Goal: Task Accomplishment & Management: Complete application form

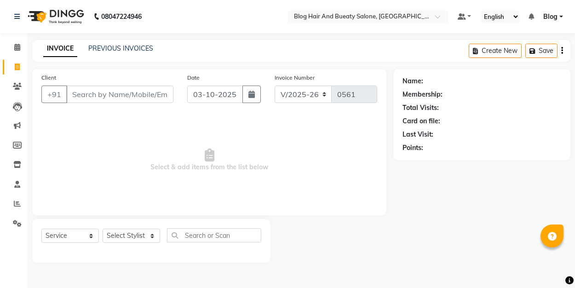
select select "8741"
select select "service"
click at [118, 51] on link "PREVIOUS INVOICES" at bounding box center [120, 48] width 65 height 8
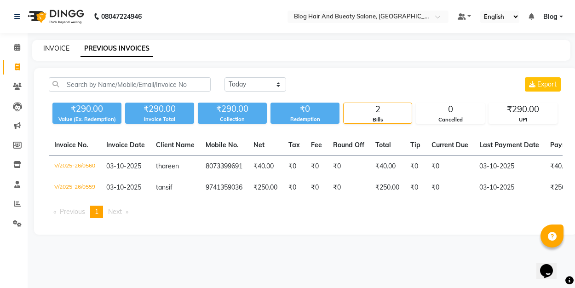
click at [59, 46] on link "INVOICE" at bounding box center [56, 48] width 26 height 8
select select "8741"
select select "service"
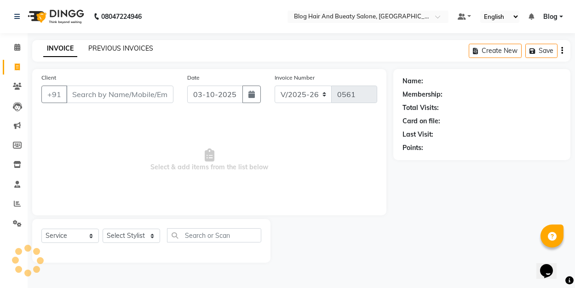
click at [139, 46] on link "PREVIOUS INVOICES" at bounding box center [120, 48] width 65 height 8
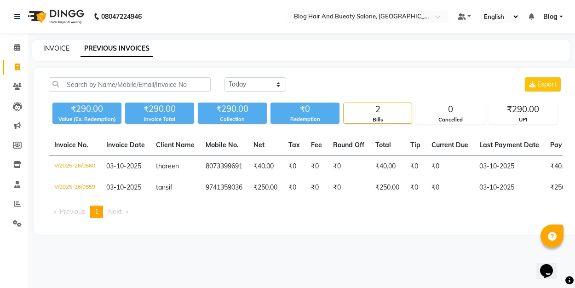
click at [53, 50] on link "INVOICE" at bounding box center [56, 48] width 26 height 8
select select "service"
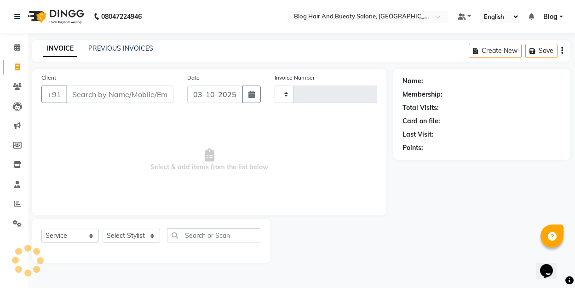
type input "0561"
select select "8741"
click at [109, 132] on span "Select & add items from the list below" at bounding box center [209, 160] width 336 height 92
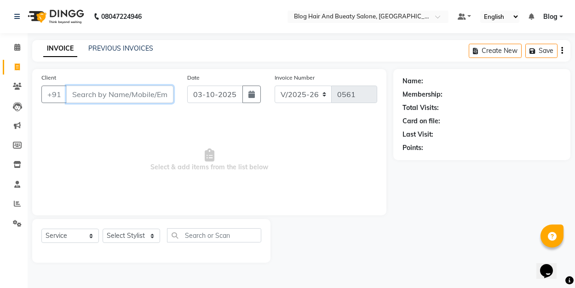
click at [99, 96] on input "Client" at bounding box center [119, 94] width 107 height 17
click at [91, 138] on span "Select & add items from the list below" at bounding box center [209, 160] width 336 height 92
click at [91, 99] on input "Client" at bounding box center [119, 94] width 107 height 17
click at [84, 132] on span "Select & add items from the list below" at bounding box center [209, 160] width 336 height 92
click at [144, 206] on div "Client +91 Date [DATE] Invoice Number V/2025 V/[PHONE_NUMBER] Select & add item…" at bounding box center [209, 142] width 354 height 146
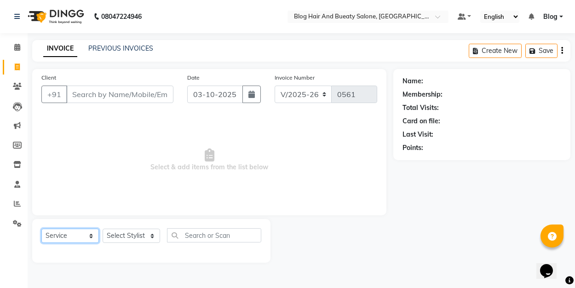
click at [74, 233] on select "Select Service Product Membership Package Voucher Prepaid Gift Card" at bounding box center [70, 236] width 58 height 14
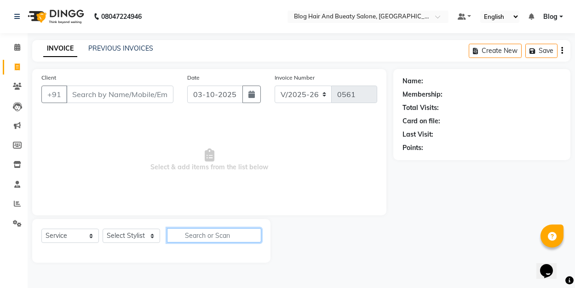
click at [226, 231] on input "text" at bounding box center [214, 235] width 94 height 14
click at [215, 176] on span "Select & add items from the list below" at bounding box center [209, 160] width 336 height 92
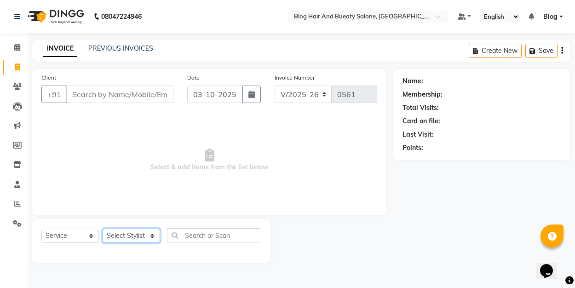
click at [131, 233] on select "Select Stylist ALI Blog [PERSON_NAME] sameer [PERSON_NAME]" at bounding box center [132, 236] width 58 height 14
click at [105, 197] on span "Select & add items from the list below" at bounding box center [209, 160] width 336 height 92
click at [112, 236] on select "Select Stylist ALI Blog [PERSON_NAME] sameer [PERSON_NAME]" at bounding box center [132, 236] width 58 height 14
click at [113, 189] on span "Select & add items from the list below" at bounding box center [209, 160] width 336 height 92
click at [110, 147] on span "Select & add items from the list below" at bounding box center [209, 160] width 336 height 92
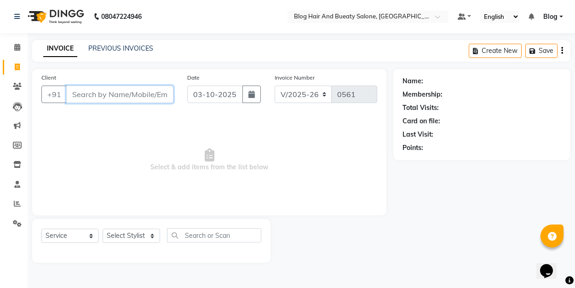
click at [111, 96] on input "Client" at bounding box center [119, 94] width 107 height 17
click at [111, 147] on span "Select & add items from the list below" at bounding box center [209, 160] width 336 height 92
click at [118, 85] on div "Client +91" at bounding box center [108, 92] width 146 height 38
click at [115, 94] on input "Client" at bounding box center [119, 94] width 107 height 17
click at [119, 112] on div "Client +91 Date [DATE] Invoice Number V/2025 V/[PHONE_NUMBER] Select & add item…" at bounding box center [209, 142] width 354 height 146
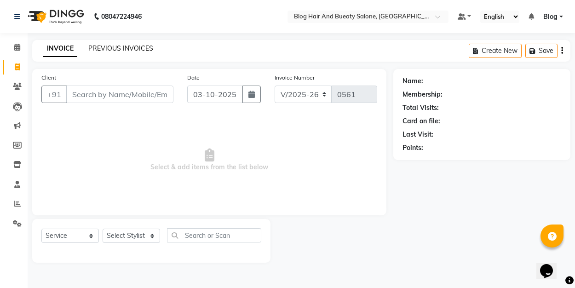
click at [116, 49] on link "PREVIOUS INVOICES" at bounding box center [120, 48] width 65 height 8
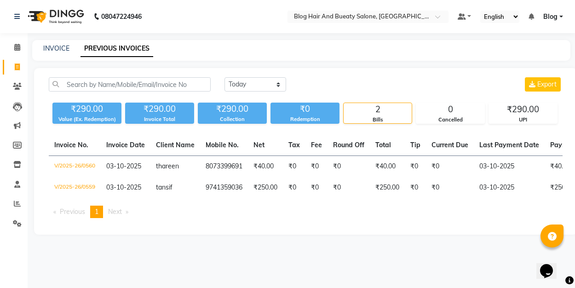
click at [55, 54] on div "INVOICE PREVIOUS INVOICES" at bounding box center [301, 50] width 538 height 21
click at [55, 50] on link "INVOICE" at bounding box center [56, 48] width 26 height 8
select select "service"
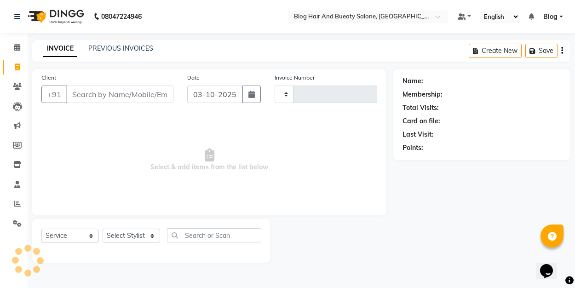
type input "0561"
select select "8741"
click at [110, 168] on span "Select & add items from the list below" at bounding box center [209, 160] width 336 height 92
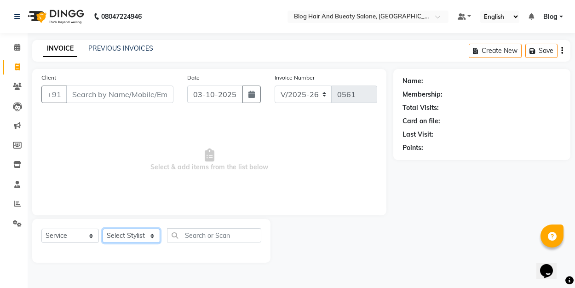
click at [153, 235] on select "Select Stylist ALI Blog [PERSON_NAME] sameer [PERSON_NAME]" at bounding box center [132, 236] width 58 height 14
click at [150, 150] on span "Select & add items from the list below" at bounding box center [209, 160] width 336 height 92
click at [122, 176] on span "Select & add items from the list below" at bounding box center [209, 160] width 336 height 92
click at [120, 191] on span "Select & add items from the list below" at bounding box center [209, 160] width 336 height 92
click at [152, 236] on select "Select Stylist ALI Blog [PERSON_NAME] sameer [PERSON_NAME]" at bounding box center [132, 236] width 58 height 14
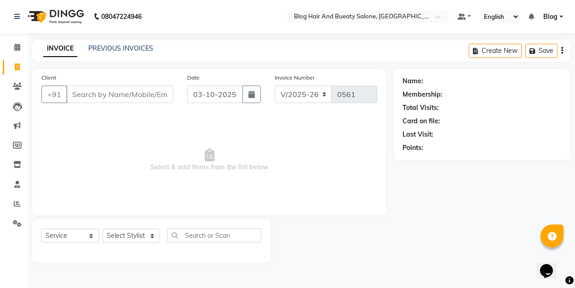
click at [173, 160] on span "Select & add items from the list below" at bounding box center [209, 160] width 336 height 92
click at [121, 100] on input "Client" at bounding box center [119, 94] width 107 height 17
click at [116, 116] on span "Select & add items from the list below" at bounding box center [209, 160] width 336 height 92
click at [116, 99] on input "Client" at bounding box center [119, 94] width 107 height 17
click at [118, 141] on span "Select & add items from the list below" at bounding box center [209, 160] width 336 height 92
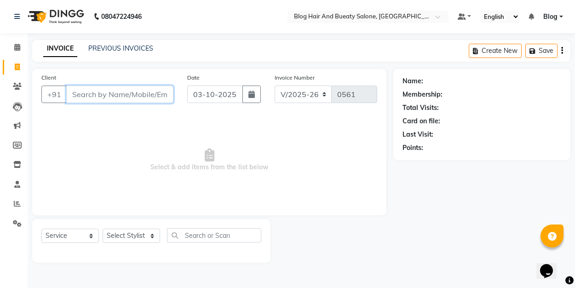
click at [112, 91] on input "Client" at bounding box center [119, 94] width 107 height 17
click at [112, 120] on span "Select & add items from the list below" at bounding box center [209, 160] width 336 height 92
click at [137, 237] on select "Select Stylist ALI Blog [PERSON_NAME] sameer [PERSON_NAME]" at bounding box center [132, 236] width 58 height 14
click at [131, 212] on div "Client +91 Date [DATE] Invoice Number V/2025 V/[PHONE_NUMBER] Select & add item…" at bounding box center [209, 142] width 354 height 146
click at [138, 207] on div "Client +91 Date [DATE] Invoice Number V/2025 V/[PHONE_NUMBER] Select & add item…" at bounding box center [209, 142] width 354 height 146
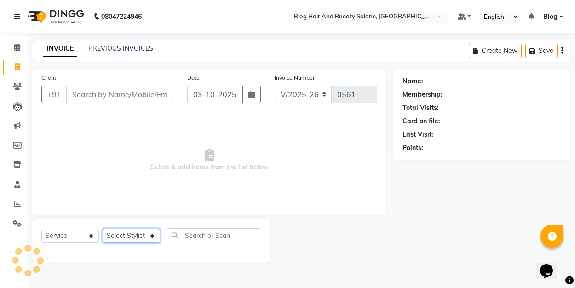
click at [139, 237] on select "Select Stylist ALI Blog [PERSON_NAME] sameer [PERSON_NAME]" at bounding box center [132, 236] width 58 height 14
click at [138, 213] on div "Client +91 Date [DATE] Invoice Number V/2025 V/[PHONE_NUMBER] Select & add item…" at bounding box center [209, 142] width 354 height 146
click at [143, 203] on span "Select & add items from the list below" at bounding box center [209, 160] width 336 height 92
click at [147, 235] on select "Select Stylist ALI Blog [PERSON_NAME] sameer [PERSON_NAME]" at bounding box center [132, 236] width 58 height 14
click at [141, 203] on span "Select & add items from the list below" at bounding box center [209, 160] width 336 height 92
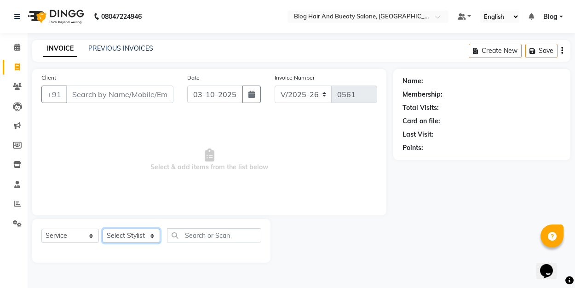
click at [150, 237] on select "Select Stylist ALI Blog [PERSON_NAME] sameer [PERSON_NAME]" at bounding box center [132, 236] width 58 height 14
click at [158, 168] on span "Select & add items from the list below" at bounding box center [209, 160] width 336 height 92
click at [151, 238] on select "Select Stylist ALI Blog [PERSON_NAME] sameer [PERSON_NAME]" at bounding box center [132, 236] width 58 height 14
click at [164, 180] on span "Select & add items from the list below" at bounding box center [209, 160] width 336 height 92
click at [91, 237] on select "Select Service Product Membership Package Voucher Prepaid Gift Card" at bounding box center [70, 236] width 58 height 14
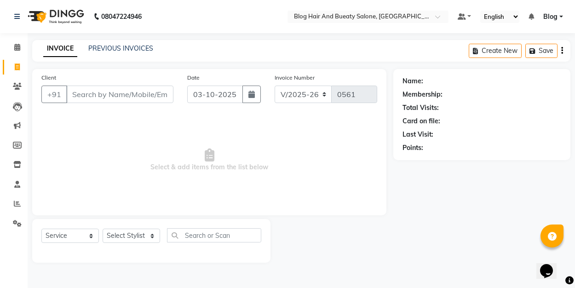
click at [135, 145] on span "Select & add items from the list below" at bounding box center [209, 160] width 336 height 92
click at [154, 236] on select "Select Stylist ALI Blog [PERSON_NAME] sameer [PERSON_NAME]" at bounding box center [132, 236] width 58 height 14
click at [164, 149] on span "Select & add items from the list below" at bounding box center [209, 160] width 336 height 92
click at [155, 175] on span "Select & add items from the list below" at bounding box center [209, 160] width 336 height 92
click at [92, 237] on select "Select Service Product Membership Package Voucher Prepaid Gift Card" at bounding box center [70, 236] width 58 height 14
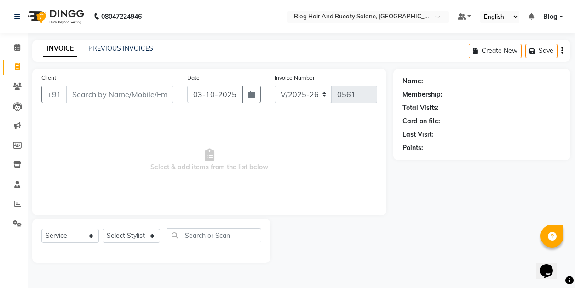
click at [177, 184] on span "Select & add items from the list below" at bounding box center [209, 160] width 336 height 92
click at [152, 237] on select "Select Stylist ALI Blog [PERSON_NAME] sameer [PERSON_NAME]" at bounding box center [132, 236] width 58 height 14
click at [179, 173] on span "Select & add items from the list below" at bounding box center [209, 160] width 336 height 92
click at [133, 162] on span "Select & add items from the list below" at bounding box center [209, 160] width 336 height 92
click at [155, 168] on span "Select & add items from the list below" at bounding box center [209, 160] width 336 height 92
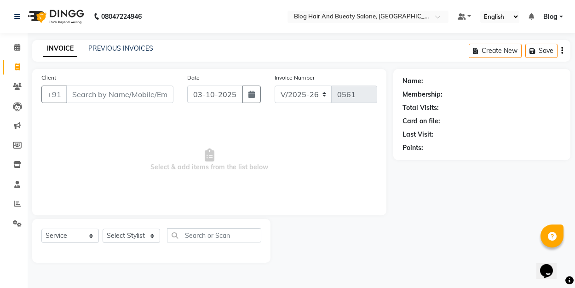
click at [166, 196] on span "Select & add items from the list below" at bounding box center [209, 160] width 336 height 92
click at [89, 237] on select "Select Service Product Membership Package Voucher Prepaid Gift Card" at bounding box center [70, 236] width 58 height 14
click at [117, 202] on span "Select & add items from the list below" at bounding box center [209, 160] width 336 height 92
click at [152, 237] on select "Select Stylist ALI Blog [PERSON_NAME] sameer [PERSON_NAME]" at bounding box center [132, 236] width 58 height 14
click at [110, 116] on span "Select & add items from the list below" at bounding box center [209, 160] width 336 height 92
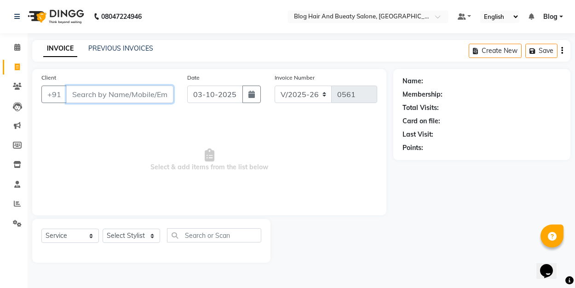
click at [104, 90] on input "Client" at bounding box center [119, 94] width 107 height 17
click at [108, 154] on span "Select & add items from the list below" at bounding box center [209, 160] width 336 height 92
click at [106, 98] on input "Client" at bounding box center [119, 94] width 107 height 17
click at [105, 140] on span "Select & add items from the list below" at bounding box center [209, 160] width 336 height 92
click at [101, 104] on div "Client +91" at bounding box center [108, 92] width 146 height 38
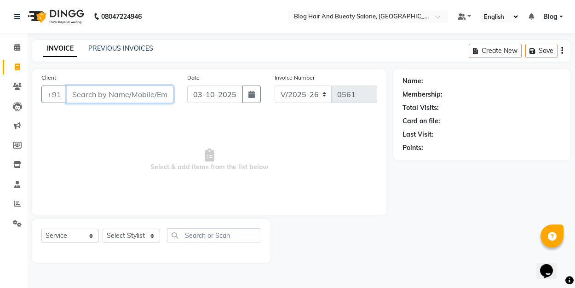
click at [101, 99] on input "Client" at bounding box center [119, 94] width 107 height 17
click at [103, 153] on span "Select & add items from the list below" at bounding box center [209, 160] width 336 height 92
click at [98, 166] on span "Select & add items from the list below" at bounding box center [209, 160] width 336 height 92
click at [95, 89] on input "Client" at bounding box center [119, 94] width 107 height 17
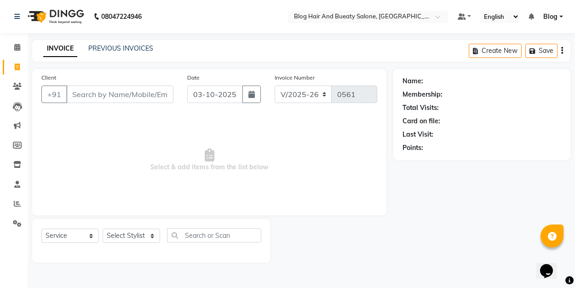
click at [90, 73] on div "Client +91" at bounding box center [108, 92] width 146 height 38
click at [90, 103] on input "Client" at bounding box center [119, 94] width 107 height 17
click at [90, 126] on span "Select & add items from the list below" at bounding box center [209, 160] width 336 height 92
click at [81, 240] on select "Select Service Product Membership Package Voucher Prepaid Gift Card" at bounding box center [70, 236] width 58 height 14
click at [195, 238] on input "text" at bounding box center [214, 235] width 94 height 14
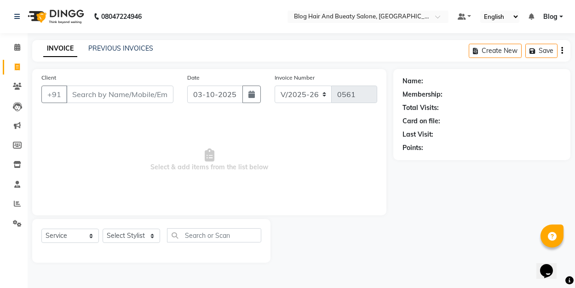
click at [167, 182] on span "Select & add items from the list below" at bounding box center [209, 160] width 336 height 92
click at [133, 226] on div "Select Service Product Membership Package Voucher Prepaid Gift Card Select Styl…" at bounding box center [151, 241] width 238 height 44
click at [131, 243] on select "Select Stylist ALI Blog [PERSON_NAME] sameer [PERSON_NAME]" at bounding box center [132, 236] width 58 height 14
click at [72, 232] on select "Select Service Product Membership Package Voucher Prepaid Gift Card" at bounding box center [70, 236] width 58 height 14
click at [82, 176] on span "Select & add items from the list below" at bounding box center [209, 160] width 336 height 92
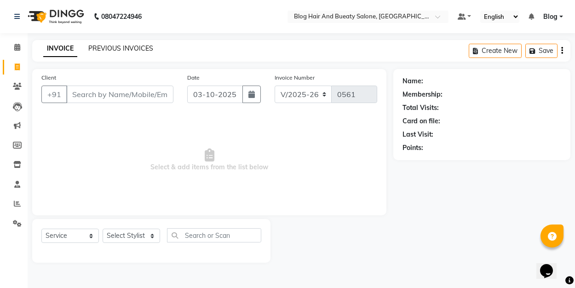
click at [149, 49] on link "PREVIOUS INVOICES" at bounding box center [120, 48] width 65 height 8
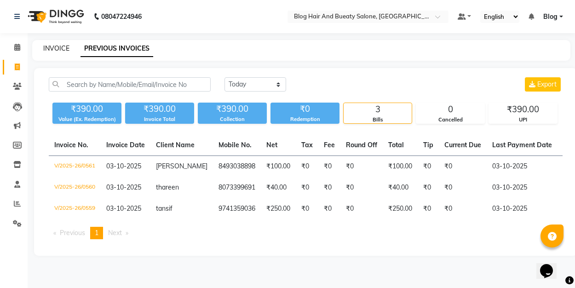
click at [57, 51] on link "INVOICE" at bounding box center [56, 48] width 26 height 8
select select "service"
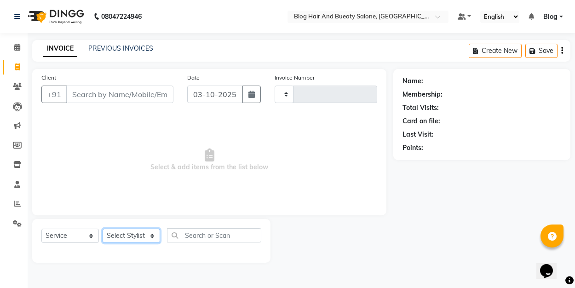
click at [151, 237] on select "Select Stylist ALI Blog [PERSON_NAME] sameer [PERSON_NAME]" at bounding box center [132, 236] width 58 height 14
select select "91866"
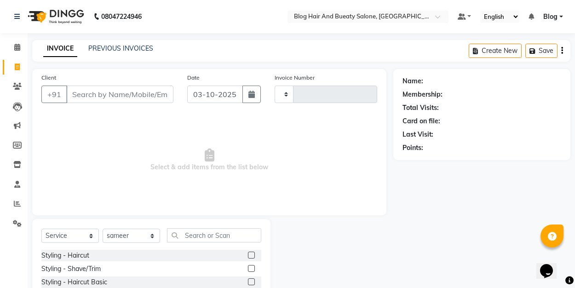
click at [249, 272] on label at bounding box center [251, 268] width 7 height 7
click at [249, 272] on input "checkbox" at bounding box center [251, 269] width 6 height 6
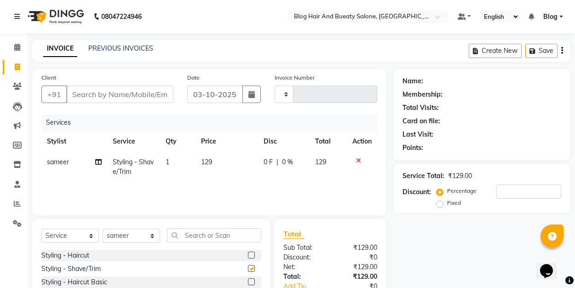
checkbox input "false"
click at [447, 207] on label "Fixed" at bounding box center [454, 203] width 14 height 8
click at [440, 206] on input "Fixed" at bounding box center [442, 203] width 6 height 6
radio input "true"
click at [500, 191] on input "number" at bounding box center [529, 192] width 65 height 14
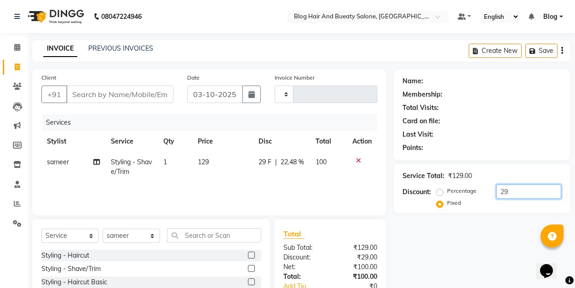
type input "29"
click at [155, 98] on input "Client" at bounding box center [119, 94] width 107 height 17
type input "8"
radio input "true"
type input "0"
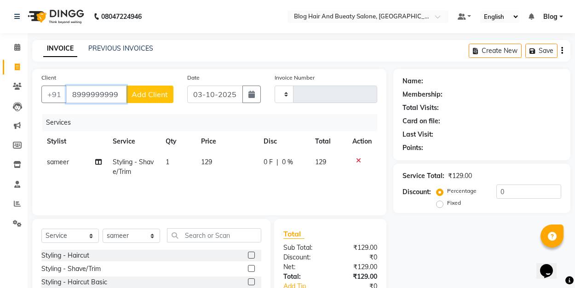
type input "8999999999"
click at [158, 93] on span "Add Client" at bounding box center [150, 94] width 36 height 9
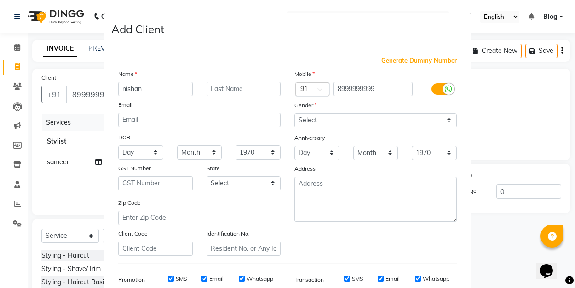
type input "nishan"
select select "[DEMOGRAPHIC_DATA]"
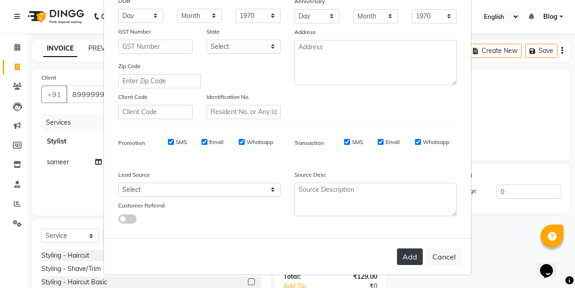
scroll to position [136, 0]
click at [407, 254] on button "Add" at bounding box center [410, 257] width 26 height 17
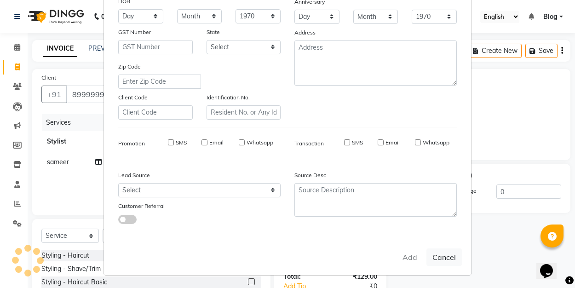
select select
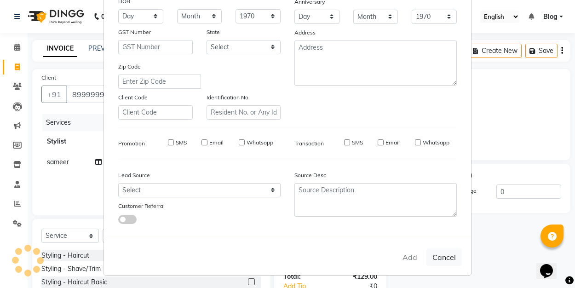
select select
checkbox input "false"
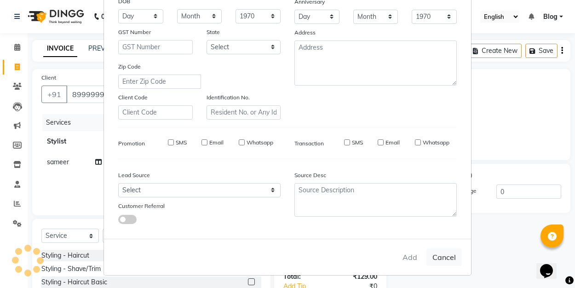
checkbox input "false"
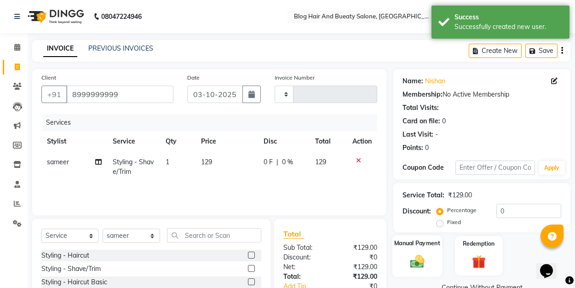
click at [424, 248] on div "Manual Payment" at bounding box center [418, 255] width 50 height 41
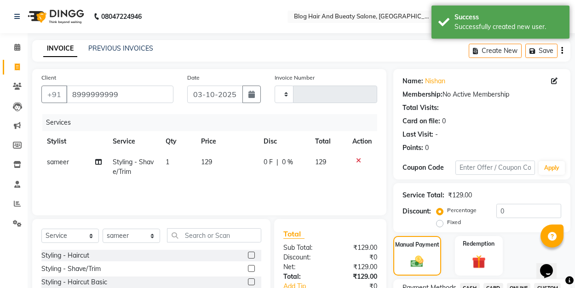
click at [447, 226] on label "Fixed" at bounding box center [454, 222] width 14 height 8
click at [441, 226] on input "Fixed" at bounding box center [442, 222] width 6 height 6
radio input "true"
click at [504, 210] on input "0" at bounding box center [529, 211] width 65 height 14
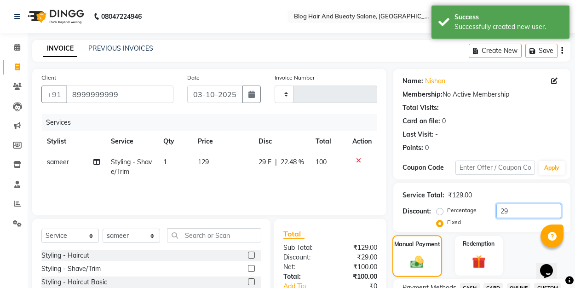
type input "29"
click at [429, 262] on div "Manual Payment" at bounding box center [418, 255] width 50 height 41
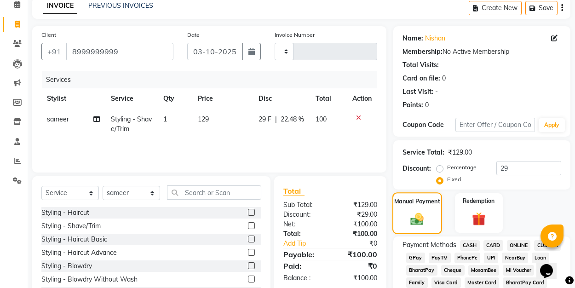
scroll to position [51, 0]
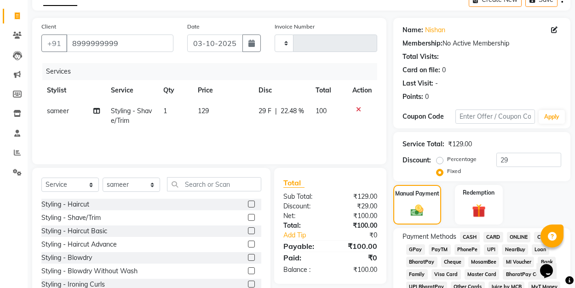
click at [491, 249] on span "UPI" at bounding box center [491, 249] width 14 height 11
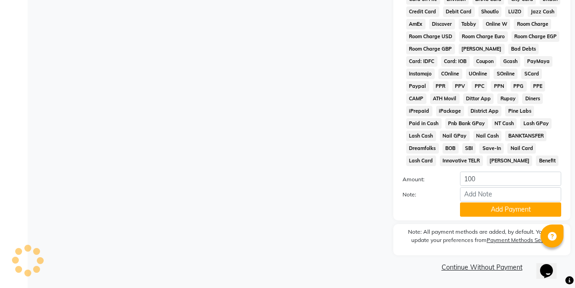
scroll to position [438, 0]
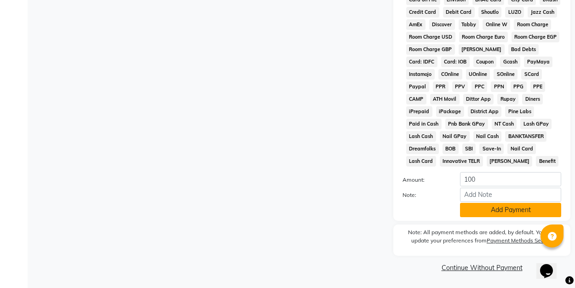
click at [496, 212] on button "Add Payment" at bounding box center [510, 210] width 101 height 14
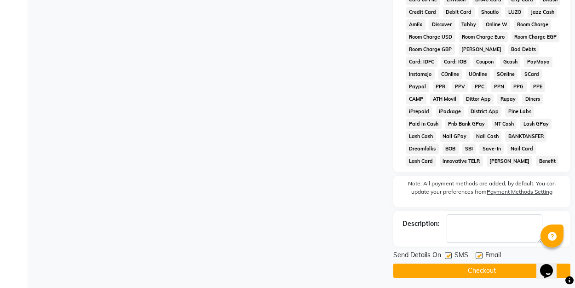
click at [477, 257] on label at bounding box center [479, 255] width 7 height 7
click at [477, 257] on input "checkbox" at bounding box center [479, 256] width 6 height 6
checkbox input "false"
click at [474, 267] on button "Checkout" at bounding box center [481, 271] width 177 height 14
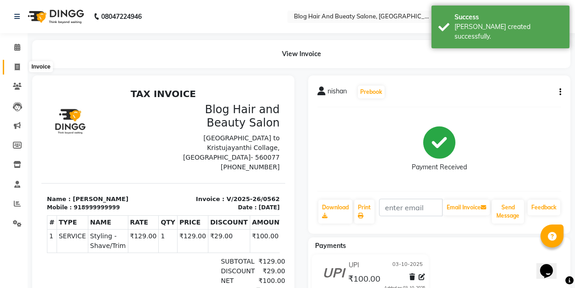
click at [17, 66] on icon at bounding box center [17, 67] width 5 height 7
select select "service"
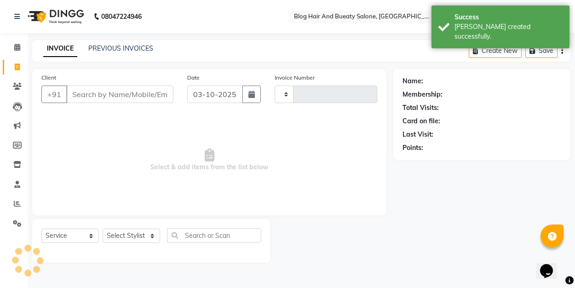
type input "0563"
select select "8741"
click at [125, 139] on span "Select & add items from the list below" at bounding box center [209, 160] width 336 height 92
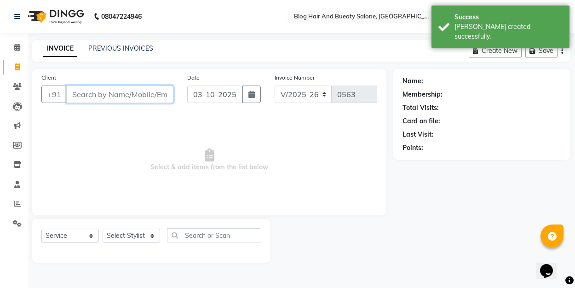
click at [113, 101] on input "Client" at bounding box center [119, 94] width 107 height 17
click at [118, 134] on span "Select & add items from the list below" at bounding box center [209, 160] width 336 height 92
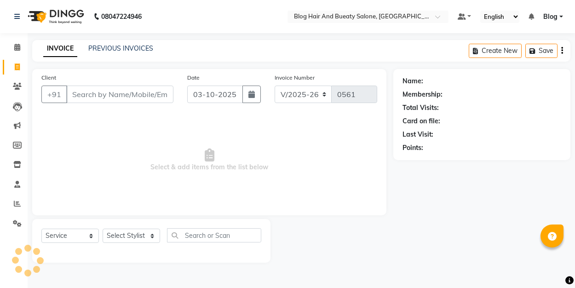
select select "8741"
select select "service"
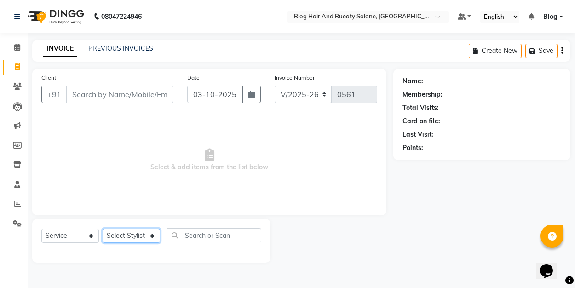
select select "89036"
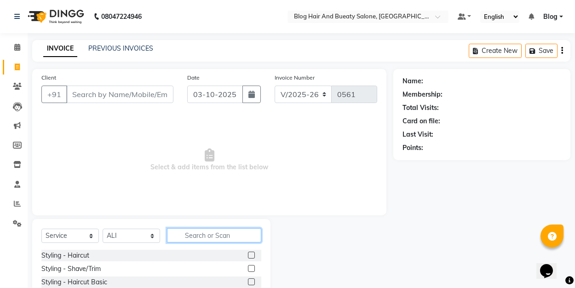
click at [219, 232] on input "text" at bounding box center [214, 235] width 94 height 14
type input "shave"
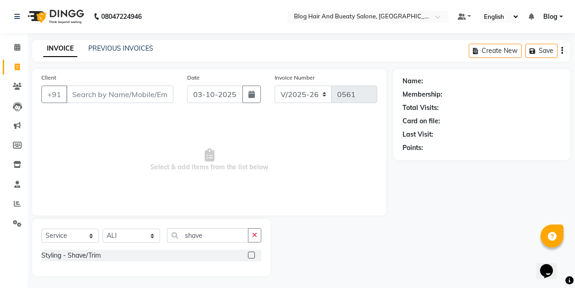
drag, startPoint x: 217, startPoint y: 236, endPoint x: 252, endPoint y: 258, distance: 41.6
click at [252, 258] on label at bounding box center [251, 255] width 7 height 7
click at [252, 258] on input "checkbox" at bounding box center [251, 256] width 6 height 6
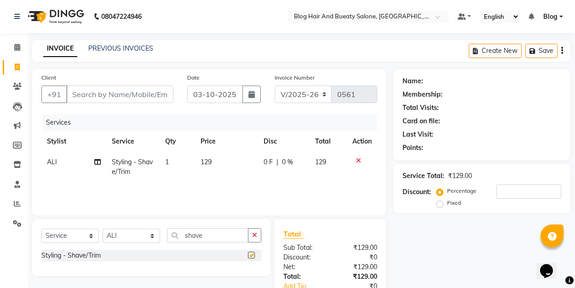
checkbox input "false"
click at [150, 93] on input "Client" at bounding box center [119, 94] width 107 height 17
type input "8"
type input "0"
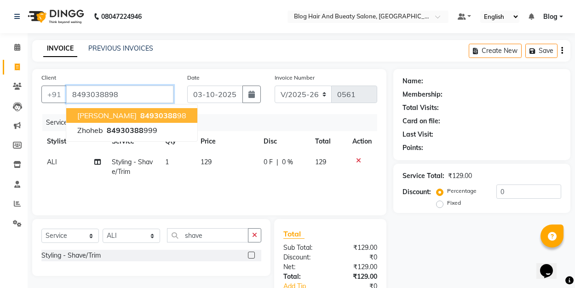
type input "8493038898"
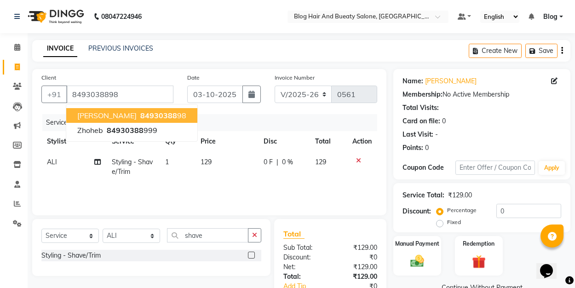
click at [140, 114] on ngb-highlight "84930388 98" at bounding box center [163, 115] width 48 height 9
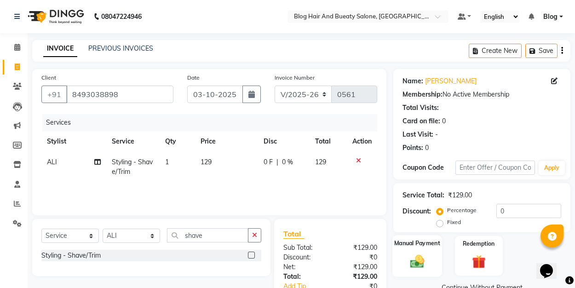
click at [419, 262] on img at bounding box center [417, 261] width 23 height 16
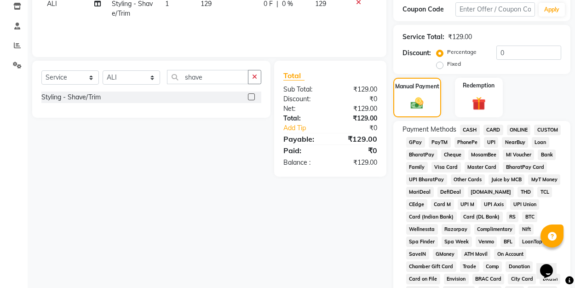
scroll to position [161, 0]
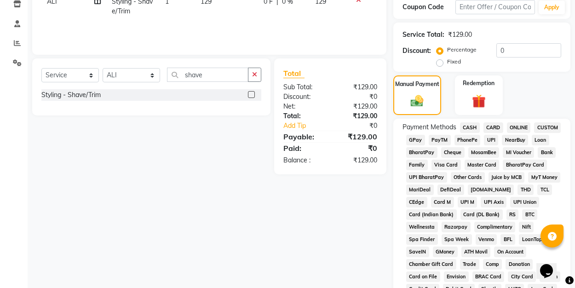
click at [492, 144] on span "UPI" at bounding box center [491, 140] width 14 height 11
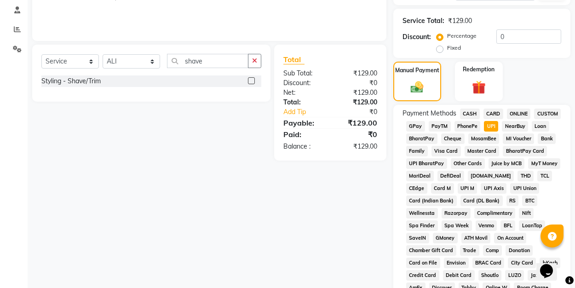
scroll to position [175, 0]
click at [441, 55] on div "Service Total: ₹129.00 Discount: Percentage Fixed 0" at bounding box center [481, 32] width 177 height 49
click at [507, 35] on input "0" at bounding box center [529, 36] width 65 height 14
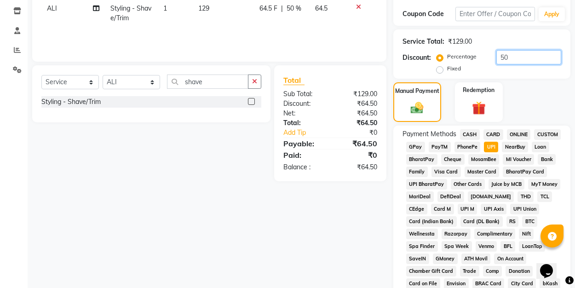
scroll to position [150, 0]
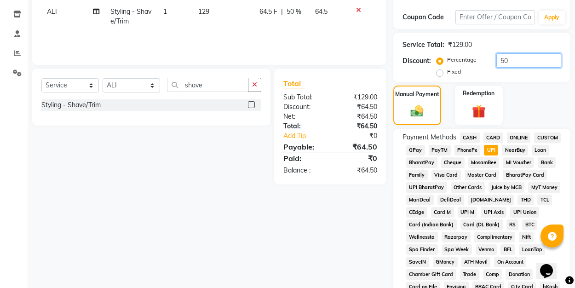
click at [508, 60] on input "50" at bounding box center [529, 60] width 65 height 14
type input "5"
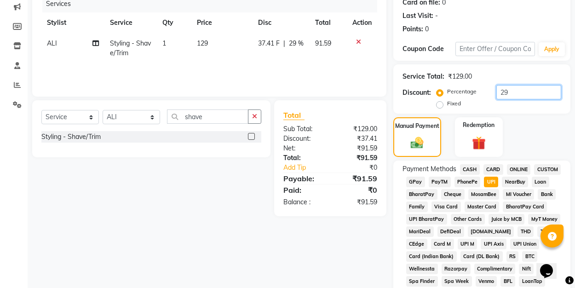
scroll to position [114, 0]
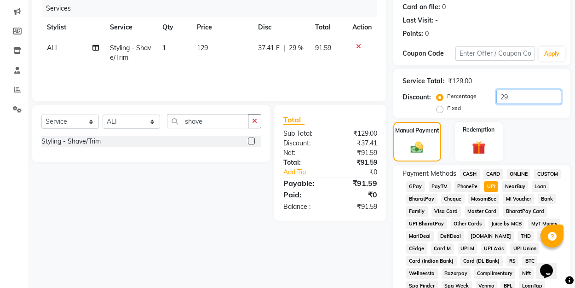
type input "29"
click at [447, 108] on label "Fixed" at bounding box center [454, 108] width 14 height 8
click at [439, 108] on input "Fixed" at bounding box center [442, 108] width 6 height 6
radio input "true"
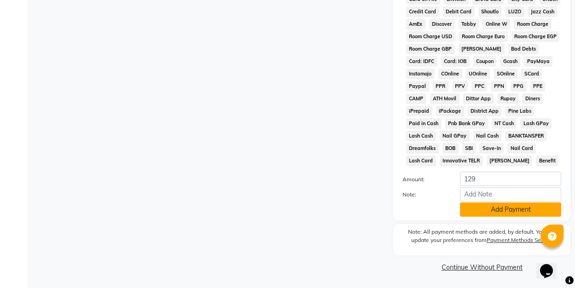
scroll to position [438, 0]
click at [472, 210] on button "Add Payment" at bounding box center [510, 210] width 101 height 14
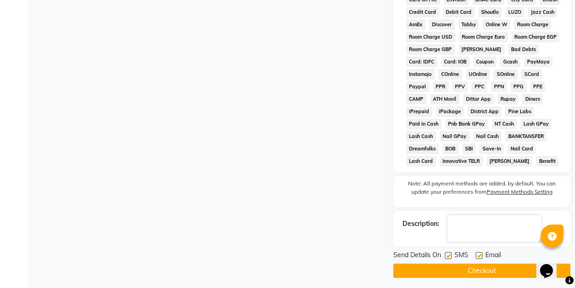
click at [479, 253] on label at bounding box center [479, 255] width 7 height 7
click at [479, 253] on input "checkbox" at bounding box center [479, 256] width 6 height 6
checkbox input "false"
click at [447, 257] on label at bounding box center [448, 255] width 7 height 7
click at [447, 257] on input "checkbox" at bounding box center [448, 256] width 6 height 6
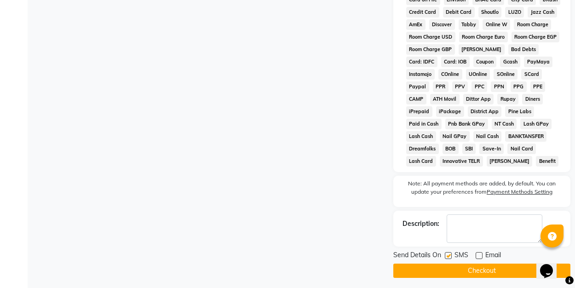
checkbox input "false"
click at [447, 275] on button "Checkout" at bounding box center [481, 271] width 177 height 14
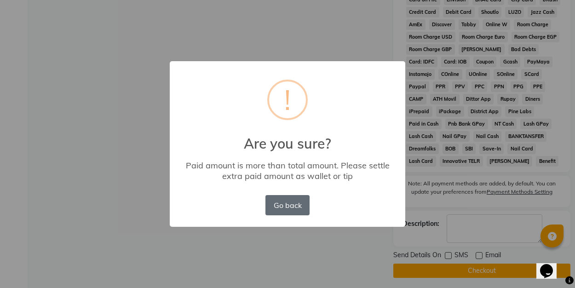
click at [282, 209] on button "Go back" at bounding box center [288, 205] width 44 height 20
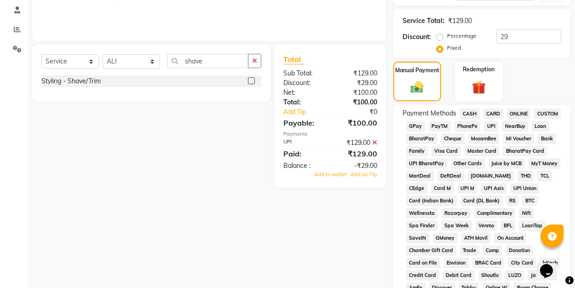
scroll to position [174, 0]
click at [375, 144] on icon at bounding box center [374, 143] width 5 height 6
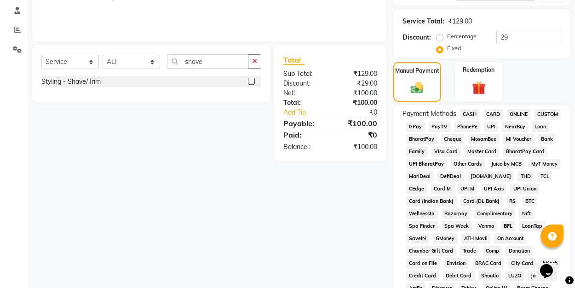
click at [488, 125] on span "UPI" at bounding box center [491, 126] width 14 height 11
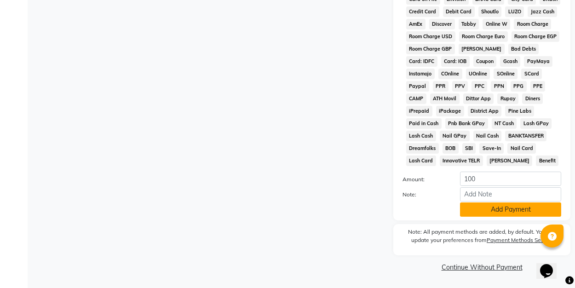
scroll to position [438, 0]
click at [486, 212] on button "Add Payment" at bounding box center [510, 210] width 101 height 14
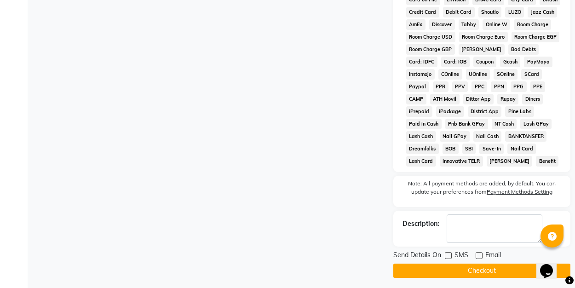
click at [470, 269] on button "Checkout" at bounding box center [481, 271] width 177 height 14
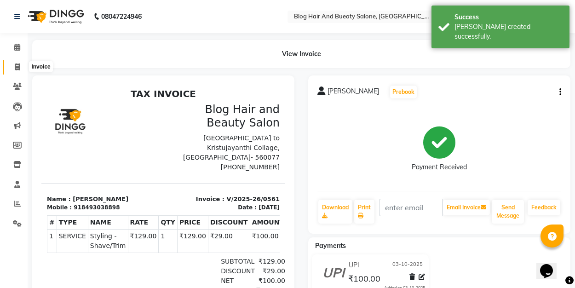
click at [16, 64] on icon at bounding box center [17, 67] width 5 height 7
select select "8741"
select select "service"
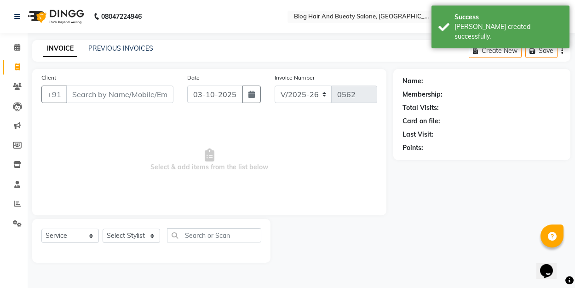
click at [98, 130] on span "Select & add items from the list below" at bounding box center [209, 160] width 336 height 92
click at [101, 90] on input "Client" at bounding box center [119, 94] width 107 height 17
click at [98, 160] on span "Select & add items from the list below" at bounding box center [209, 160] width 336 height 92
